Goal: Use online tool/utility: Utilize a website feature to perform a specific function

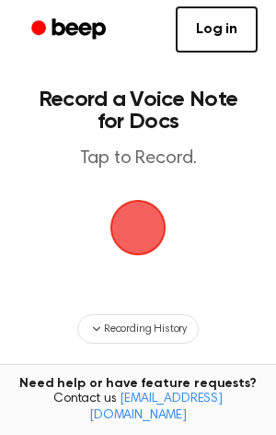
click at [143, 250] on span "button" at bounding box center [139, 228] width 60 height 60
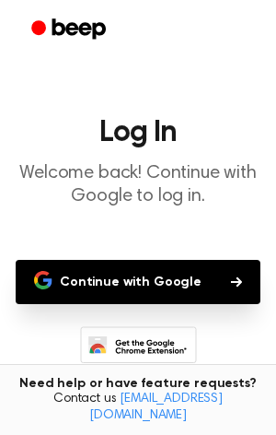
click at [135, 274] on button "Continue with Google" at bounding box center [138, 282] width 245 height 44
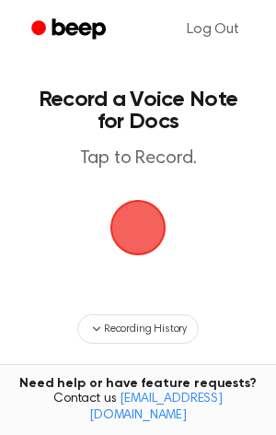
click at [133, 240] on span "button" at bounding box center [138, 227] width 63 height 63
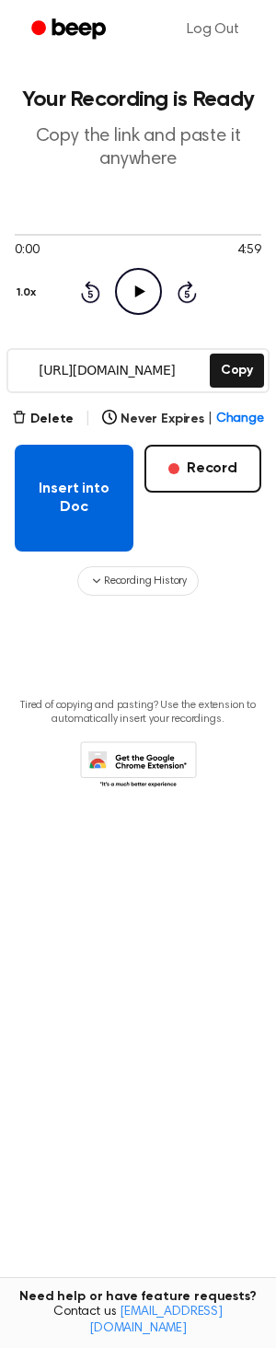
click at [108, 527] on button "Insert into Doc" at bounding box center [74, 498] width 119 height 107
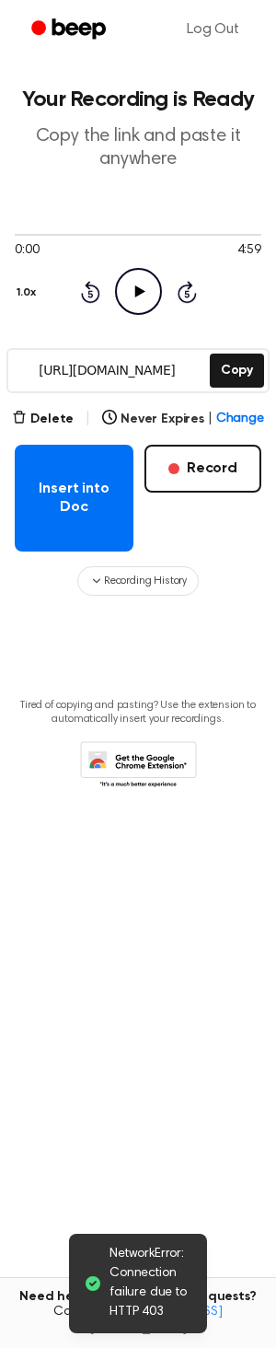
click at [144, 1287] on span "NetworkError: Connection failure due to HTTP 403" at bounding box center [151, 1283] width 83 height 77
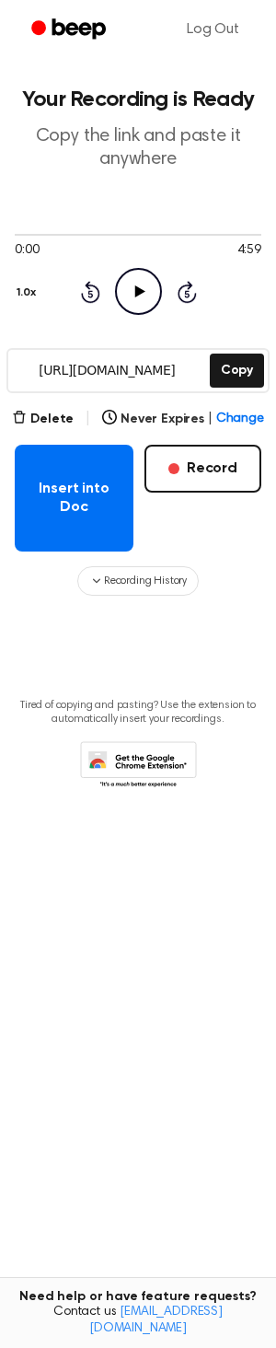
click at [141, 286] on icon "Play Audio" at bounding box center [138, 291] width 47 height 47
click at [145, 301] on icon "Pause Audio" at bounding box center [138, 291] width 47 height 47
click at [230, 421] on span "Change" at bounding box center [240, 419] width 48 height 19
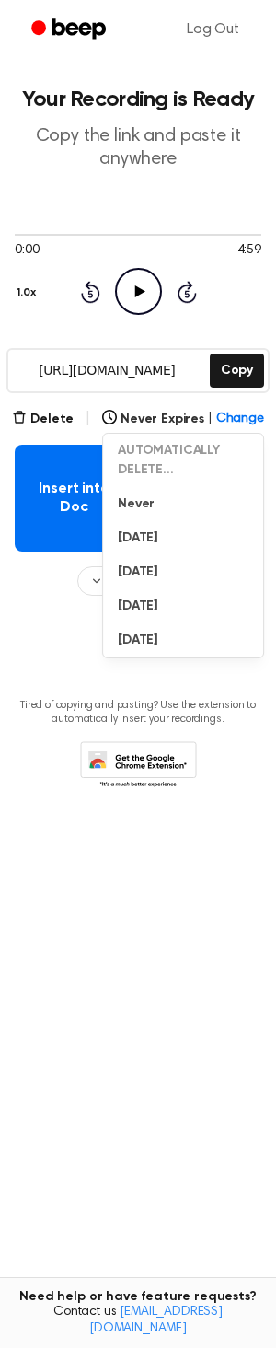
click at [106, 58] on div "Log Out" at bounding box center [137, 29] width 239 height 59
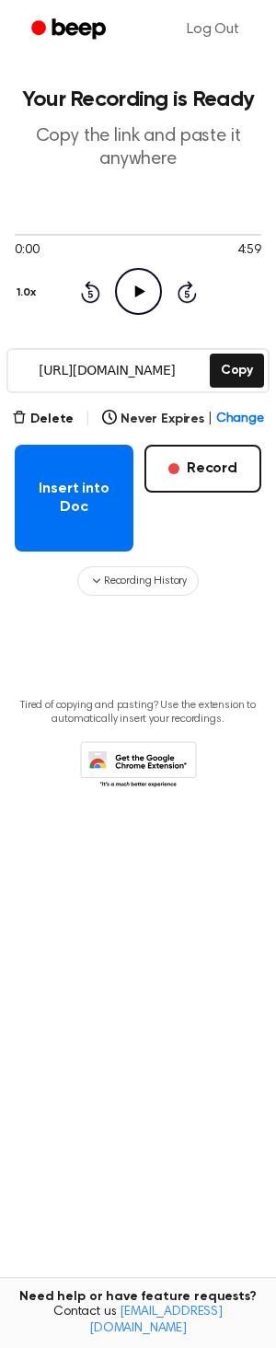
click at [17, 331] on div "0:00 4:59 1.0x Rewind 5 seconds Play Audio Skip 5 seconds" at bounding box center [138, 271] width 247 height 140
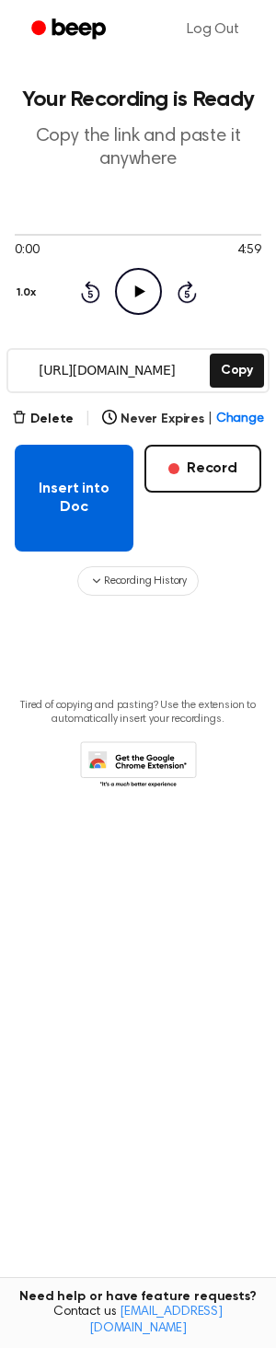
click at [70, 509] on button "Insert into Doc" at bounding box center [74, 498] width 119 height 107
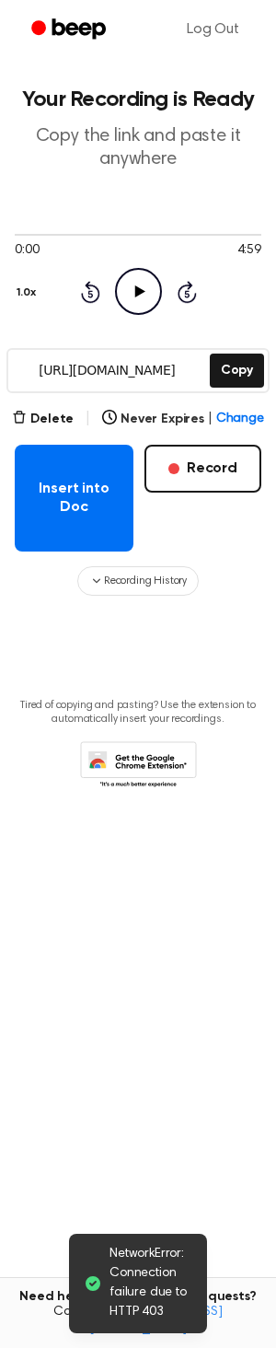
click at [170, 1282] on span "NetworkError: Connection failure due to HTTP 403" at bounding box center [151, 1283] width 83 height 77
